Goal: Information Seeking & Learning: Learn about a topic

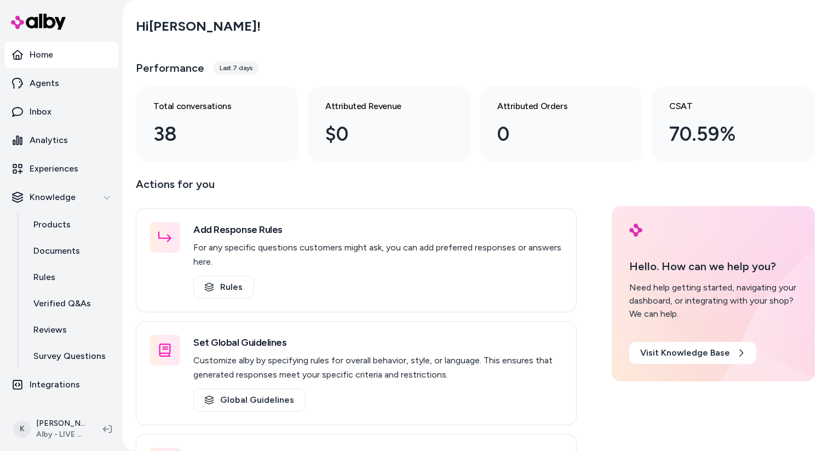
click at [325, 171] on main "Hi [PERSON_NAME] ! Performance Last 7 days Total conversations 38 Attributed Re…" at bounding box center [475, 274] width 701 height 549
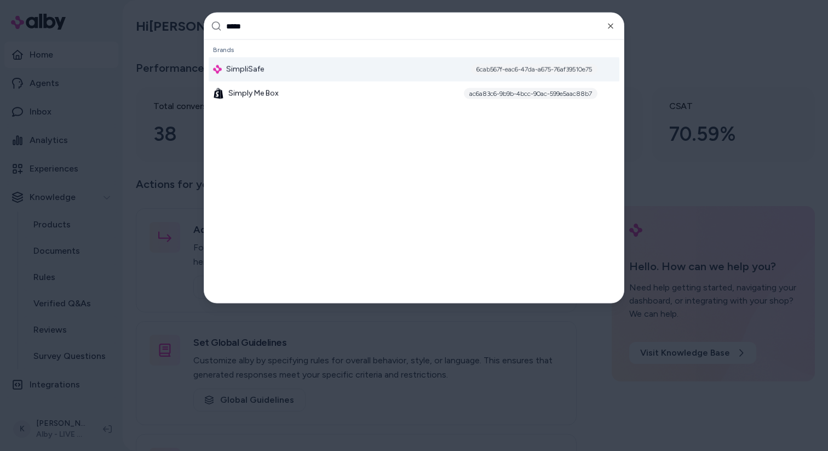
type input "******"
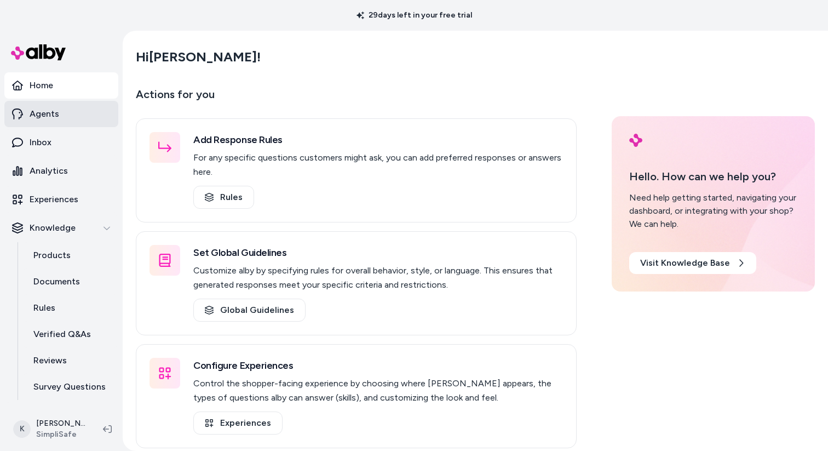
click at [62, 112] on link "Agents" at bounding box center [61, 114] width 114 height 26
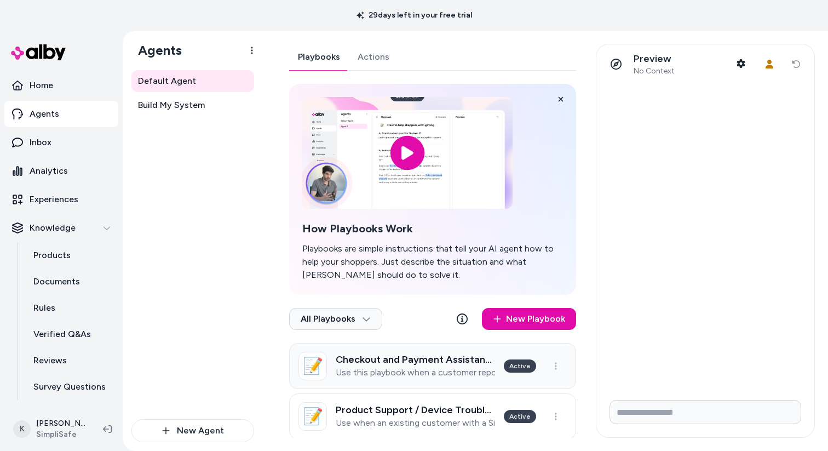
click at [429, 376] on p "Use this playbook when a customer reports issues or errors during the checkout …" at bounding box center [415, 372] width 159 height 11
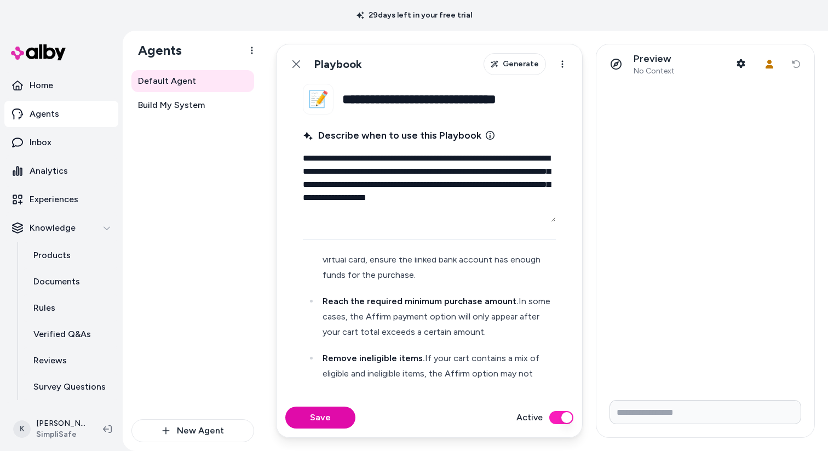
scroll to position [1181, 0]
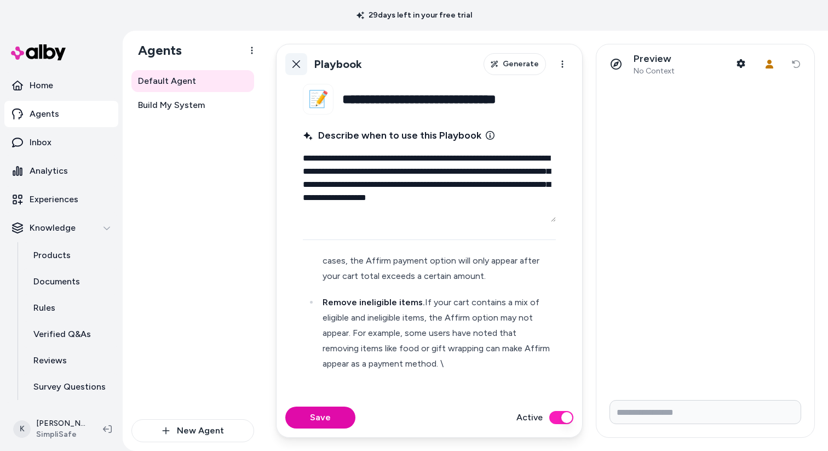
click at [299, 69] on link "Back" at bounding box center [296, 64] width 22 height 22
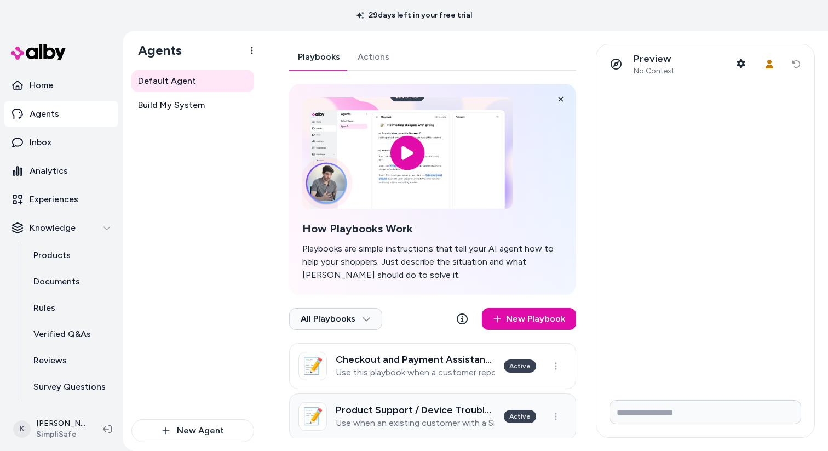
click at [433, 426] on p "Use when an existing customer with a Simplisafe system is having trouble gettin…" at bounding box center [415, 422] width 159 height 11
type textarea "*"
